Goal: Task Accomplishment & Management: Complete application form

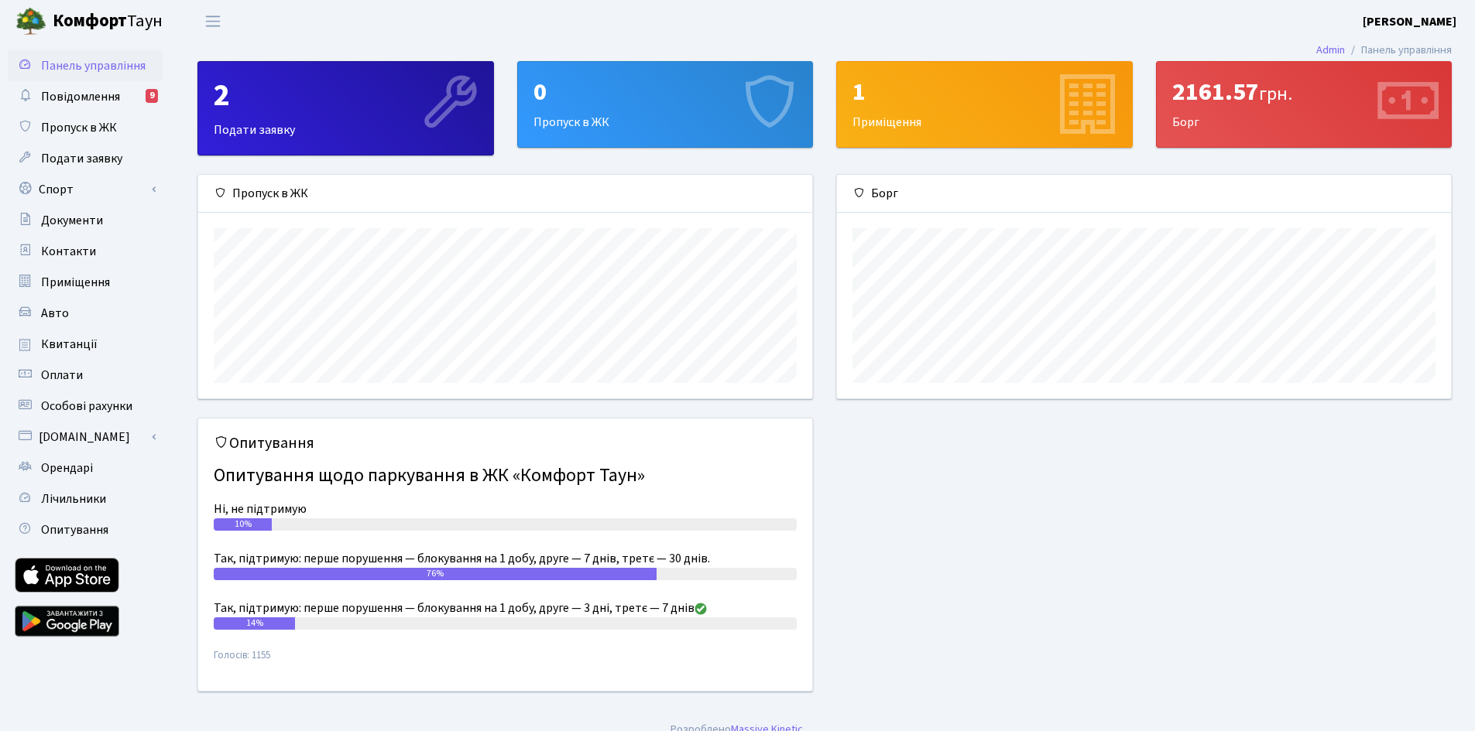
scroll to position [224, 614]
click at [701, 109] on div "0 Пропуск в ЖК" at bounding box center [665, 104] width 295 height 85
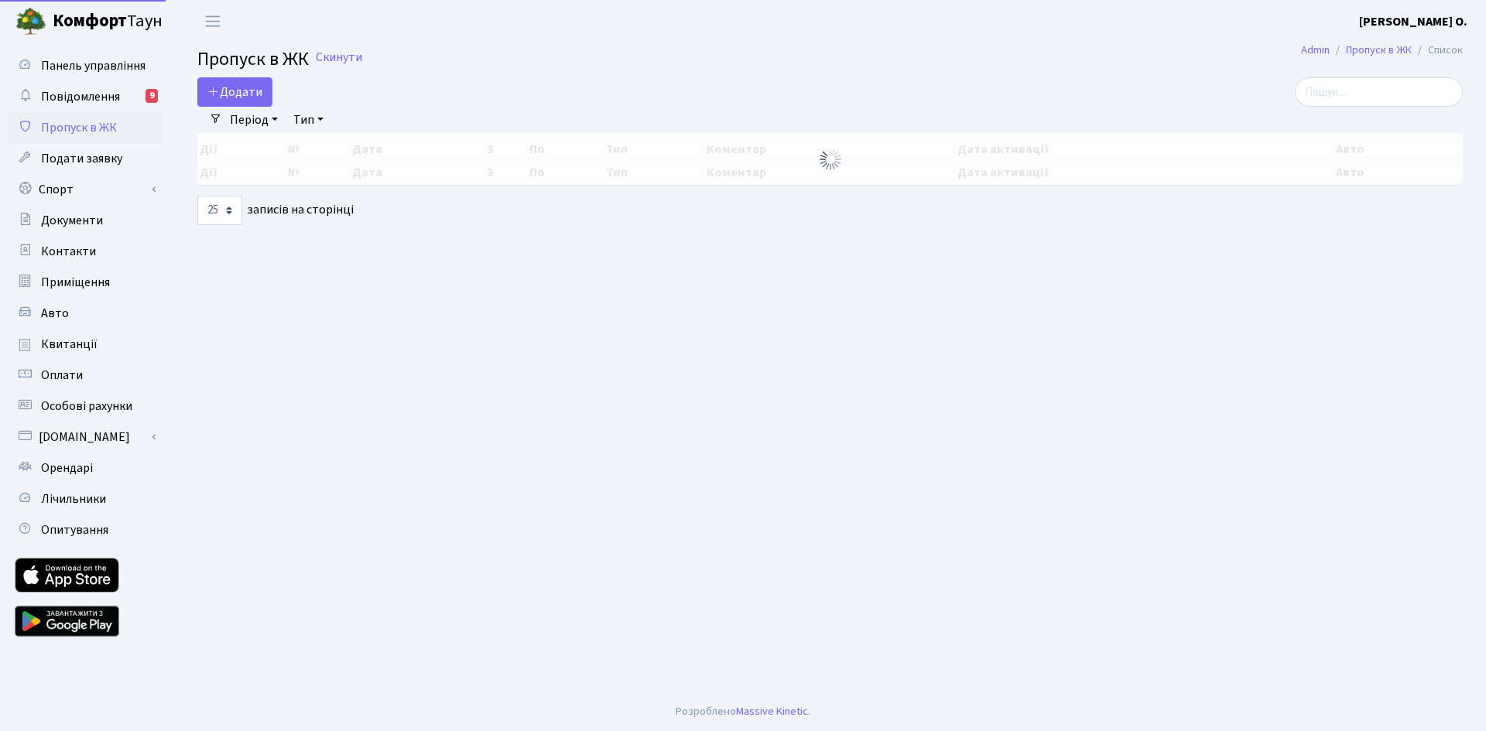
select select "25"
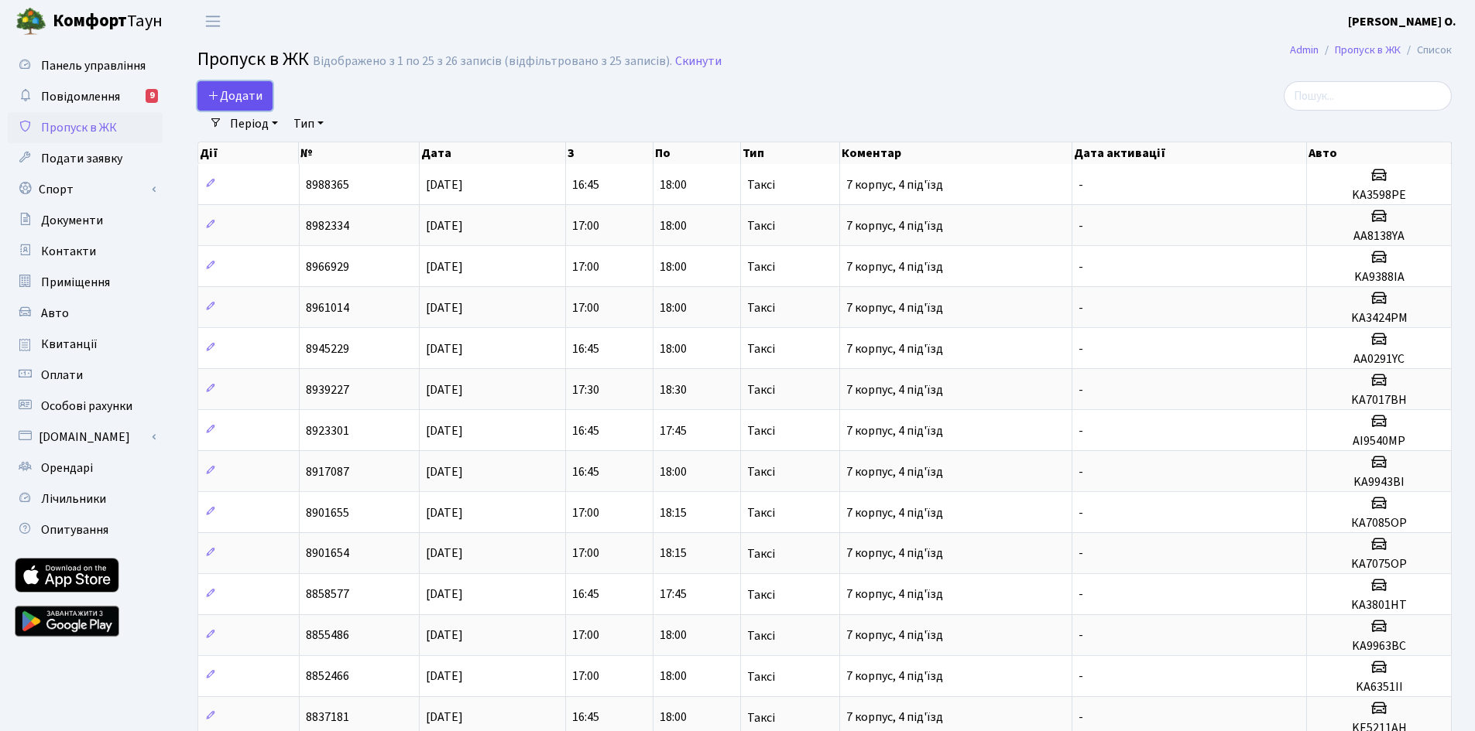
click at [259, 91] on span "Додати" at bounding box center [234, 95] width 55 height 17
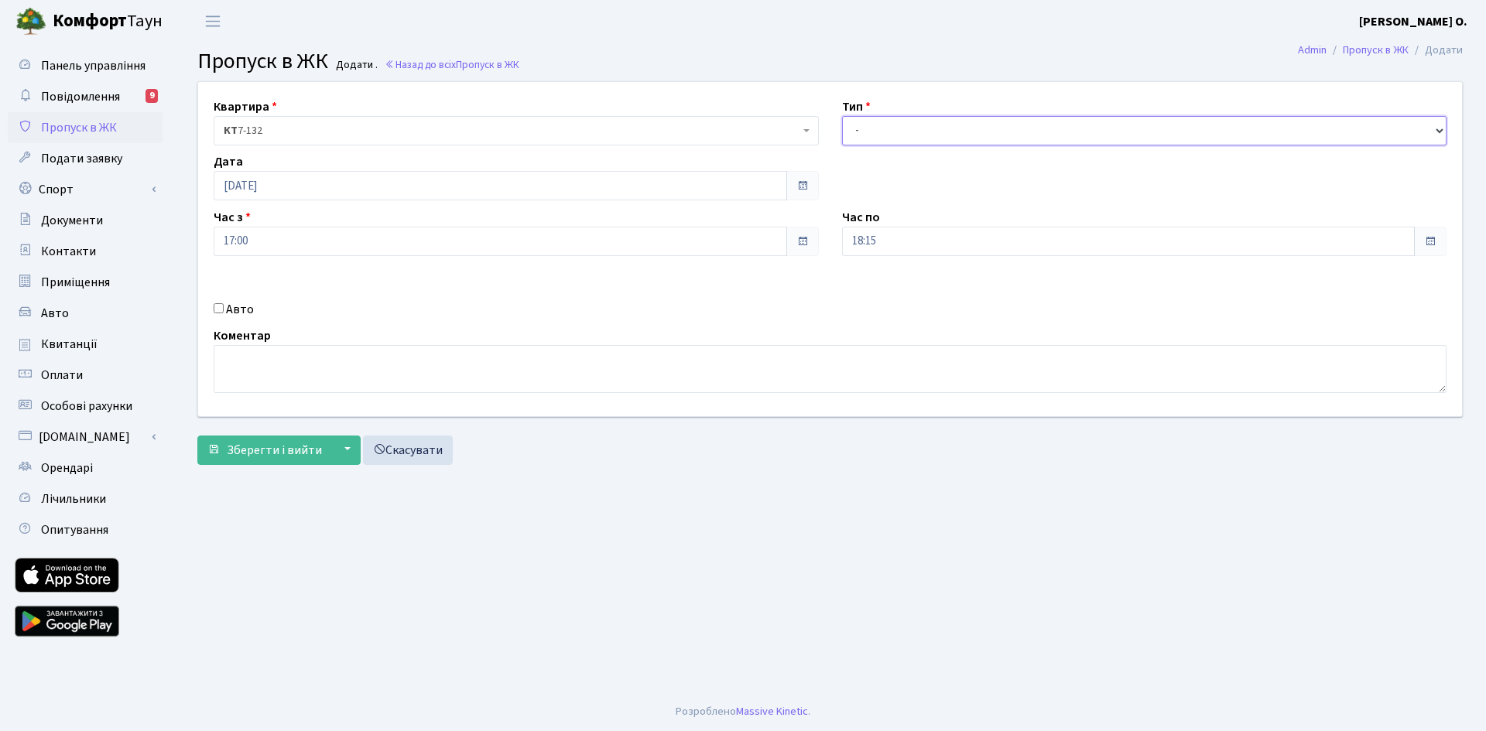
click at [941, 128] on select "- Доставка Таксі Гості Сервіс" at bounding box center [1144, 130] width 605 height 29
select select "2"
click at [842, 116] on select "- Доставка Таксі Гості Сервіс" at bounding box center [1144, 130] width 605 height 29
click at [249, 312] on label "Авто" at bounding box center [240, 309] width 28 height 19
click at [224, 312] on input "Авто" at bounding box center [219, 308] width 10 height 10
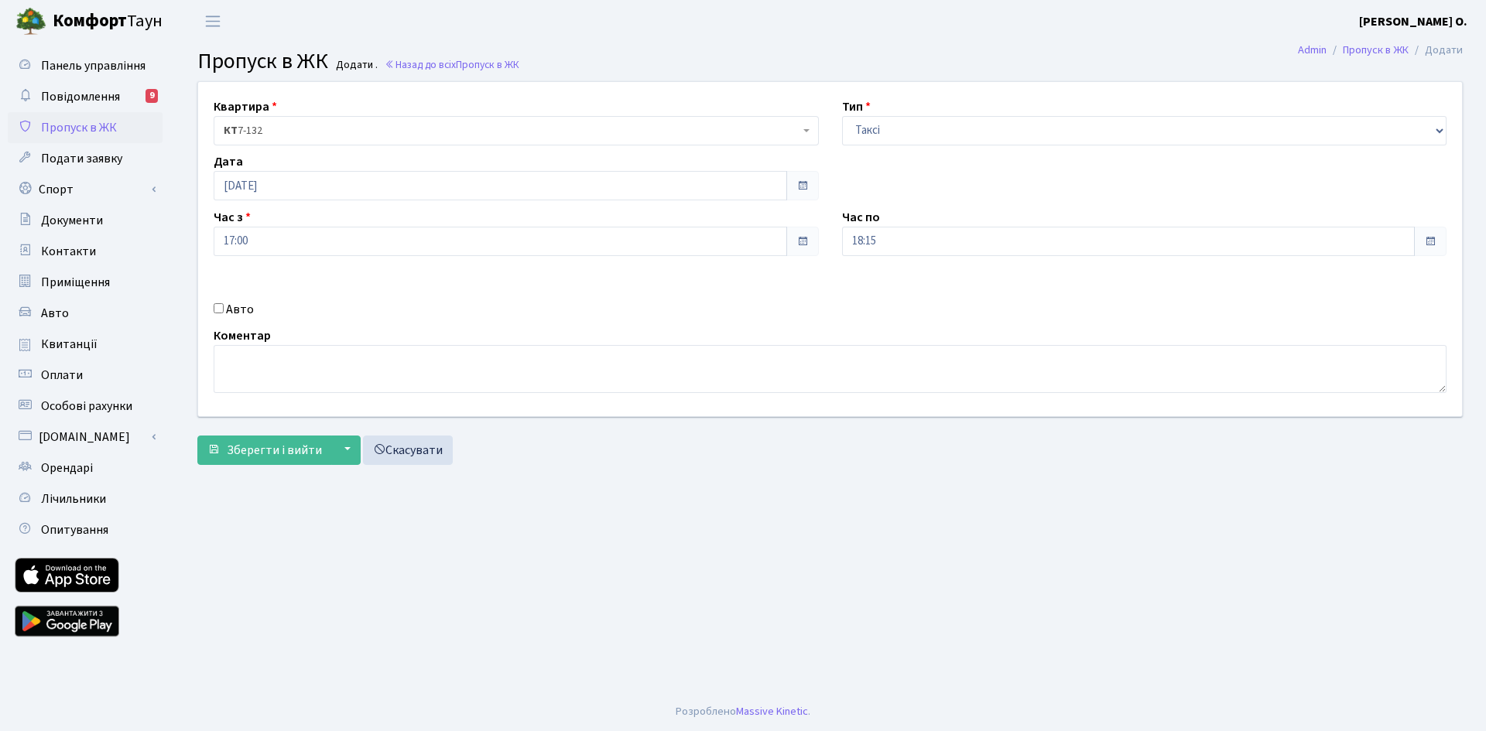
checkbox input "true"
type input "KA1011MM"
click at [282, 457] on span "Зберегти і вийти" at bounding box center [274, 450] width 95 height 17
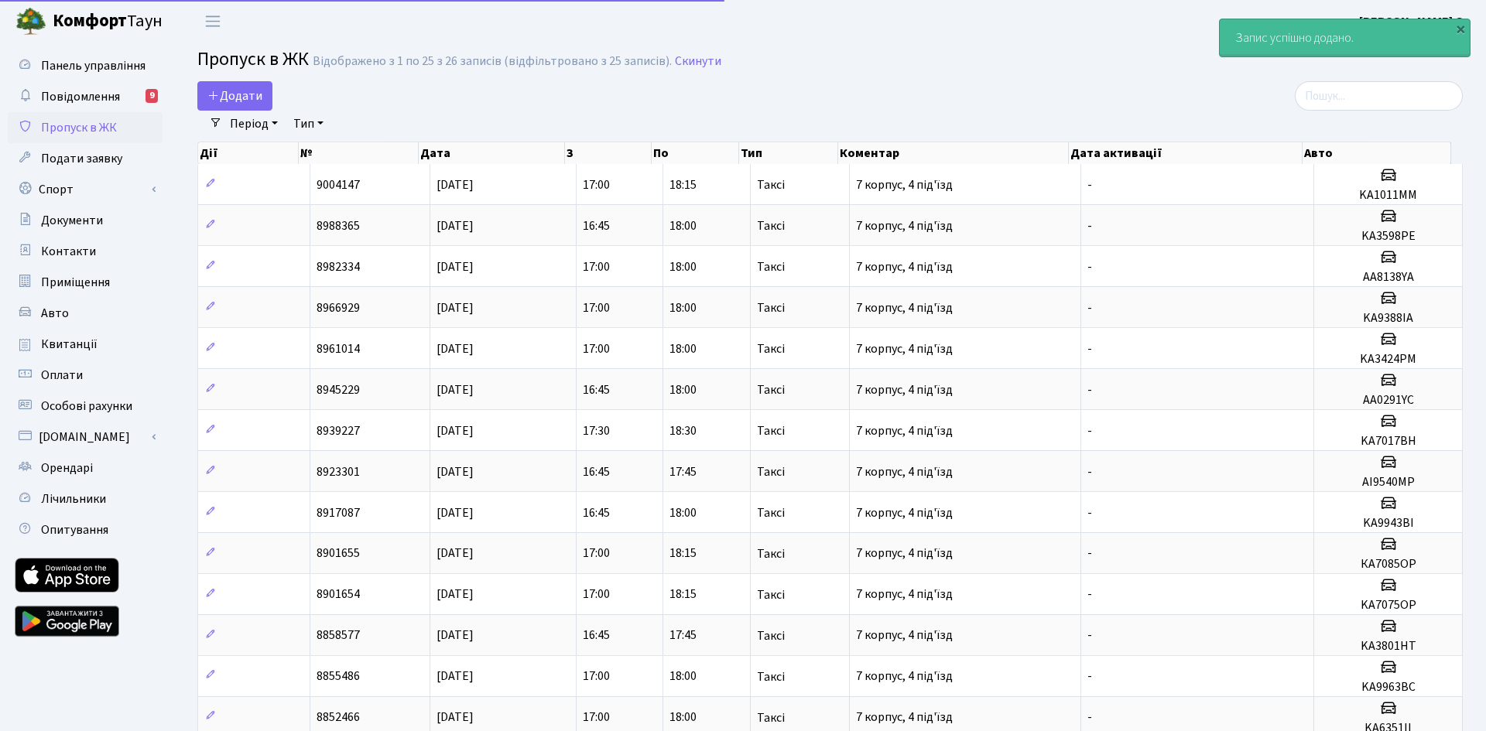
select select "25"
